Goal: Book appointment/travel/reservation

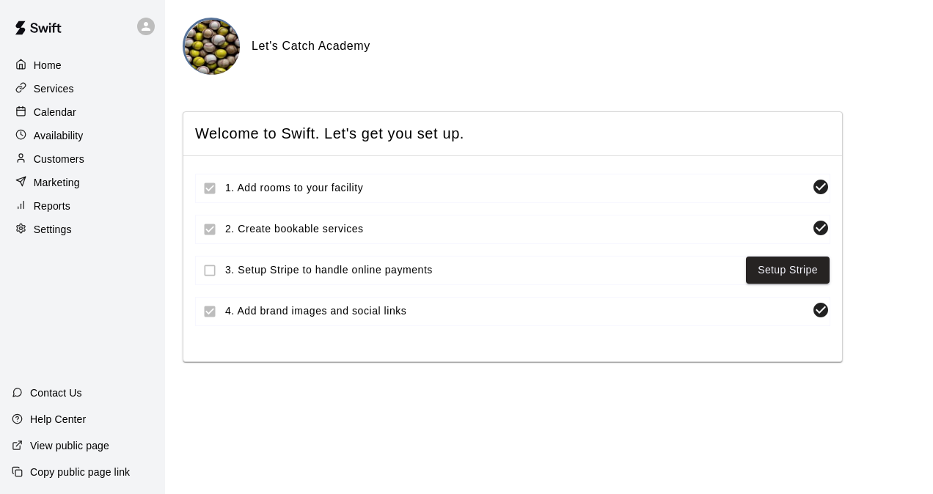
click at [58, 113] on p "Calendar" at bounding box center [55, 112] width 43 height 15
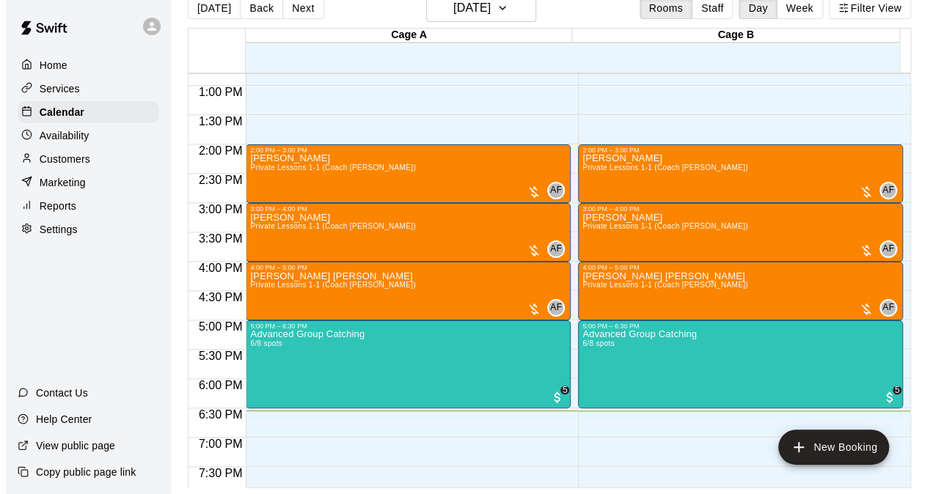
scroll to position [754, 0]
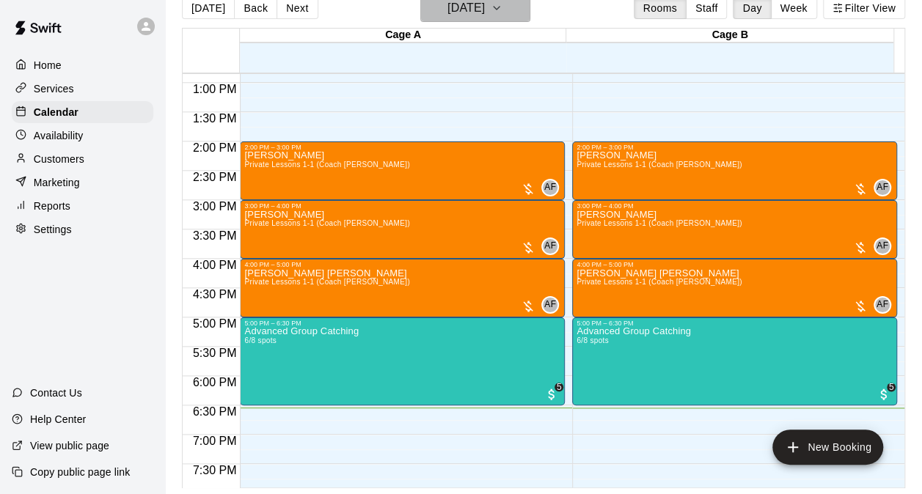
click at [485, 4] on h6 "[DATE]" at bounding box center [465, 8] width 37 height 21
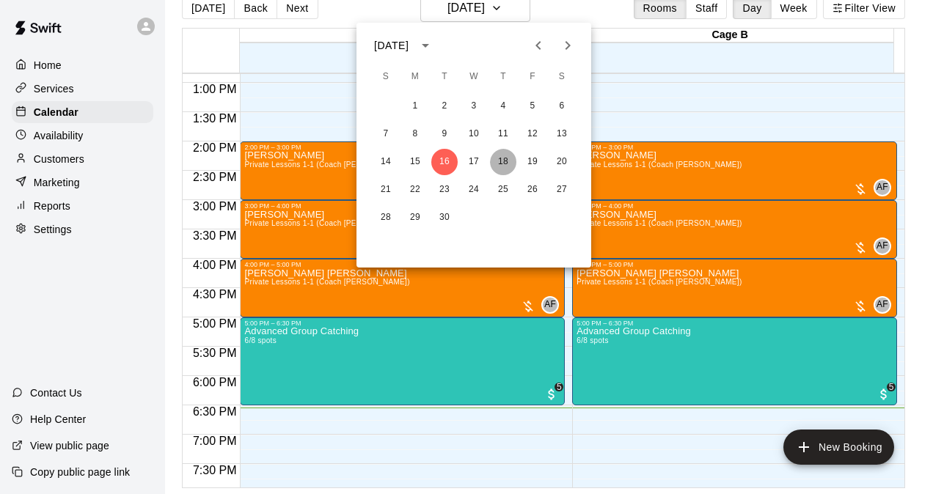
click at [509, 158] on button "18" at bounding box center [503, 162] width 26 height 26
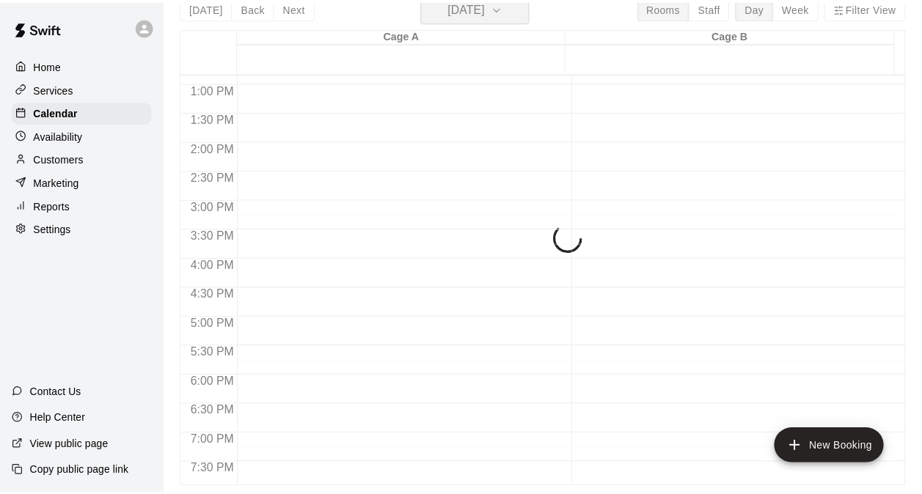
scroll to position [18, 0]
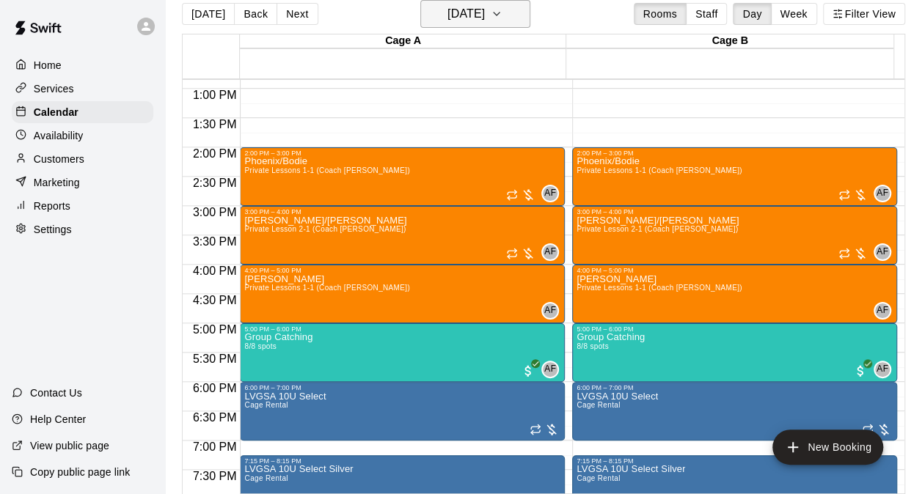
click at [474, 17] on h6 "[DATE]" at bounding box center [465, 14] width 37 height 21
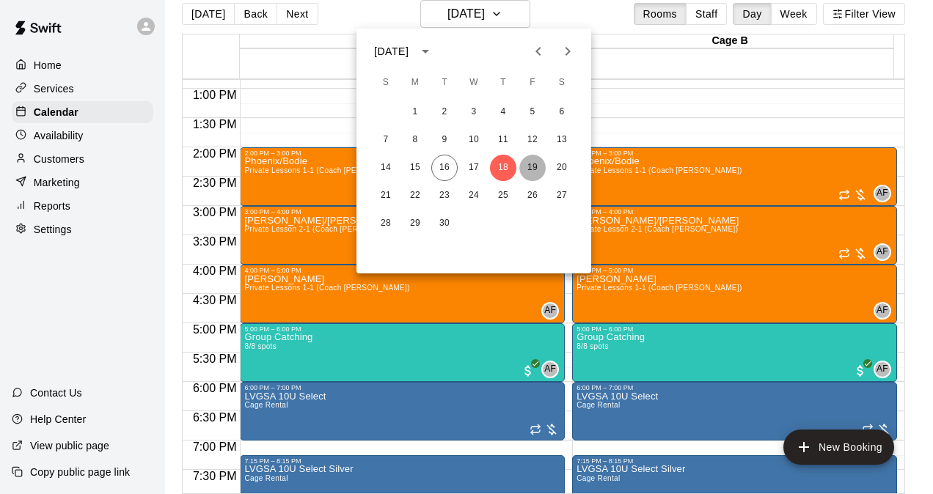
click at [530, 161] on button "19" at bounding box center [532, 168] width 26 height 26
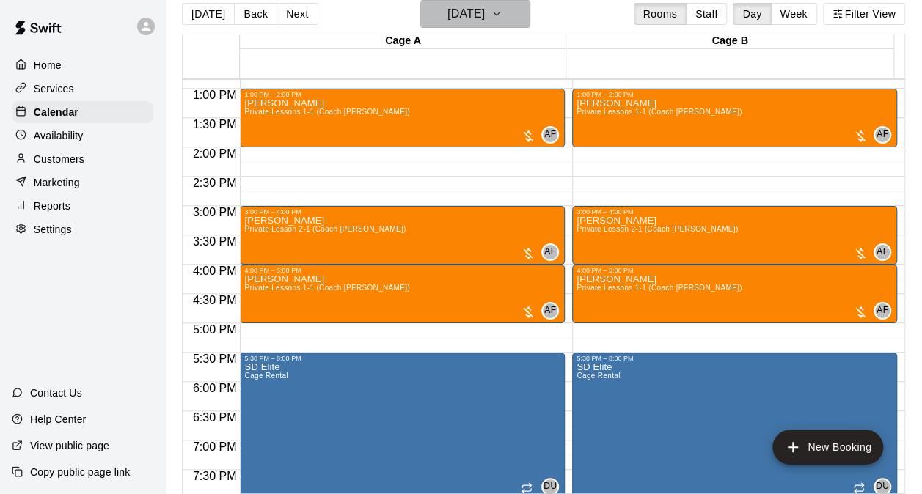
click at [458, 21] on h6 "[DATE]" at bounding box center [465, 14] width 37 height 21
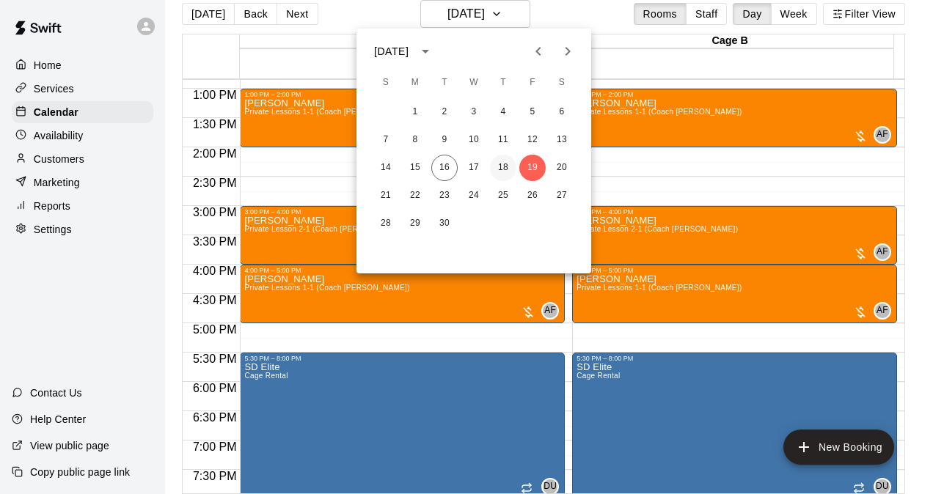
click at [507, 166] on button "18" at bounding box center [503, 168] width 26 height 26
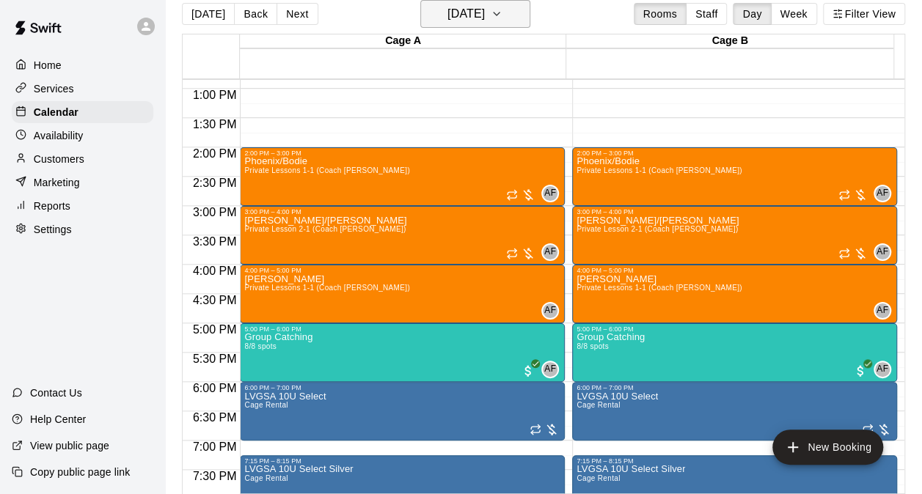
click at [447, 16] on h6 "[DATE]" at bounding box center [465, 14] width 37 height 21
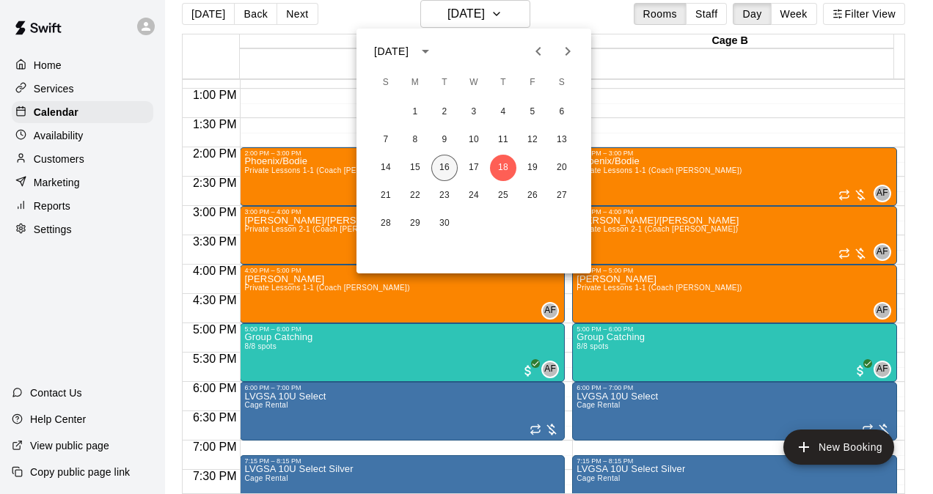
click at [445, 165] on button "16" at bounding box center [444, 168] width 26 height 26
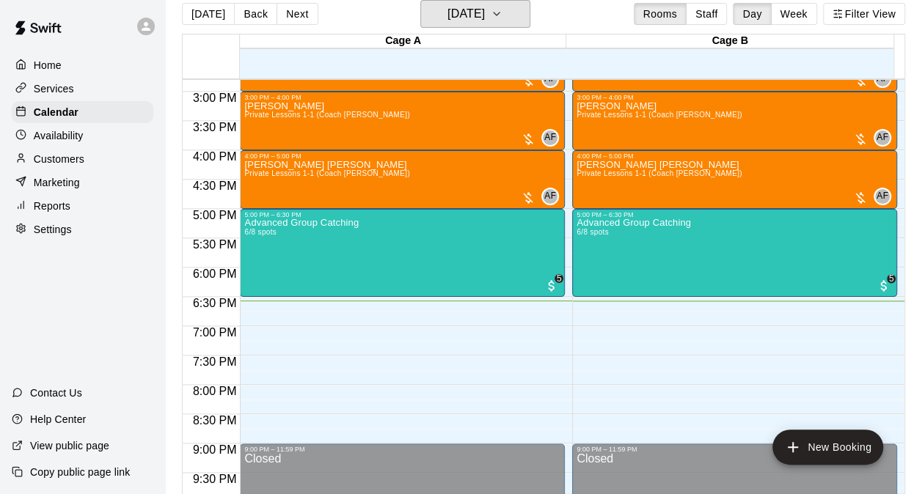
scroll to position [875, 0]
